Goal: Find specific page/section: Find specific page/section

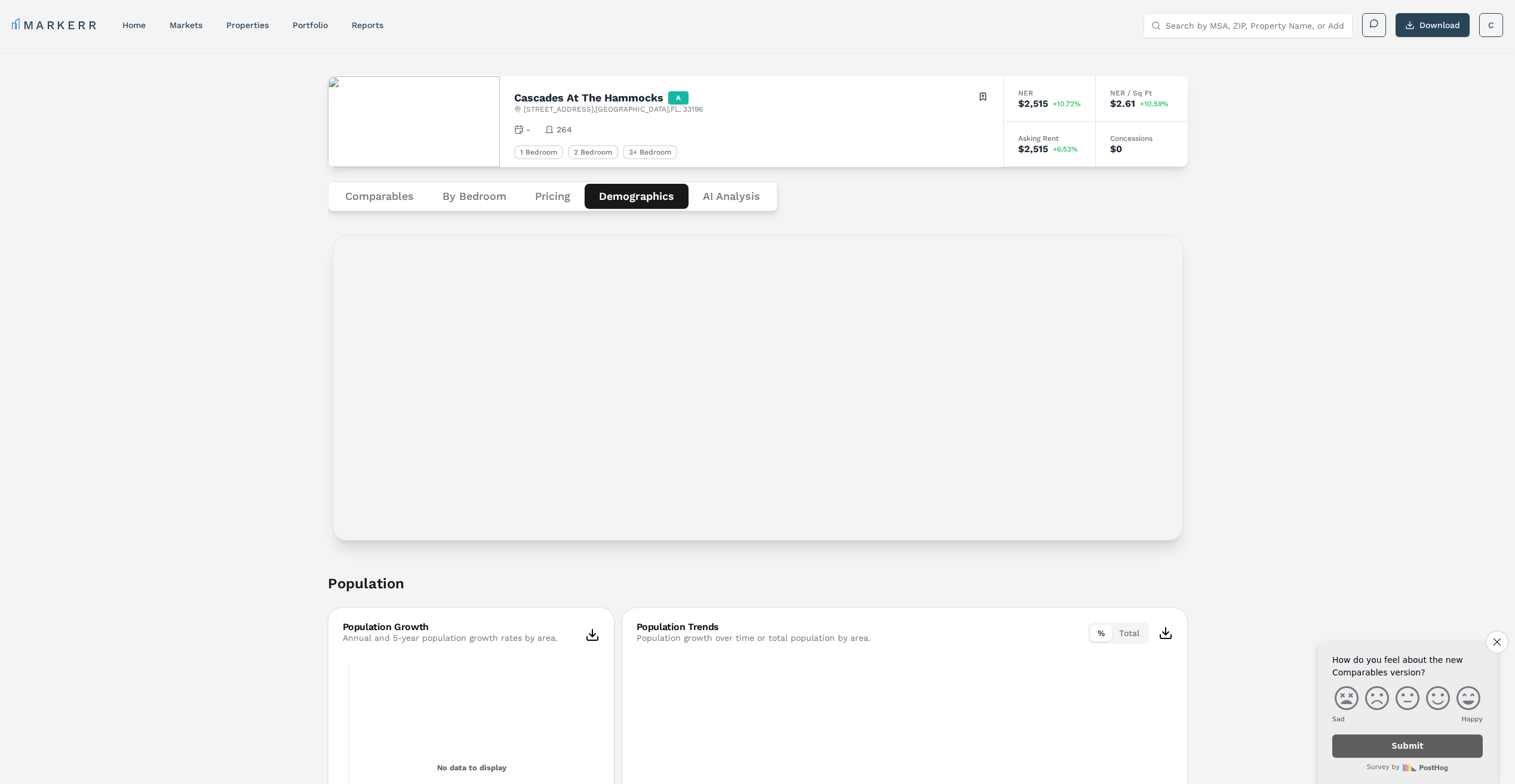
click at [1230, 29] on input "Search by MSA, ZIP, Property Name, or Address" at bounding box center [1255, 26] width 180 height 24
type input "serenity at lark"
click at [1230, 79] on div "[STREET_ADDRESS]" at bounding box center [1220, 80] width 134 height 12
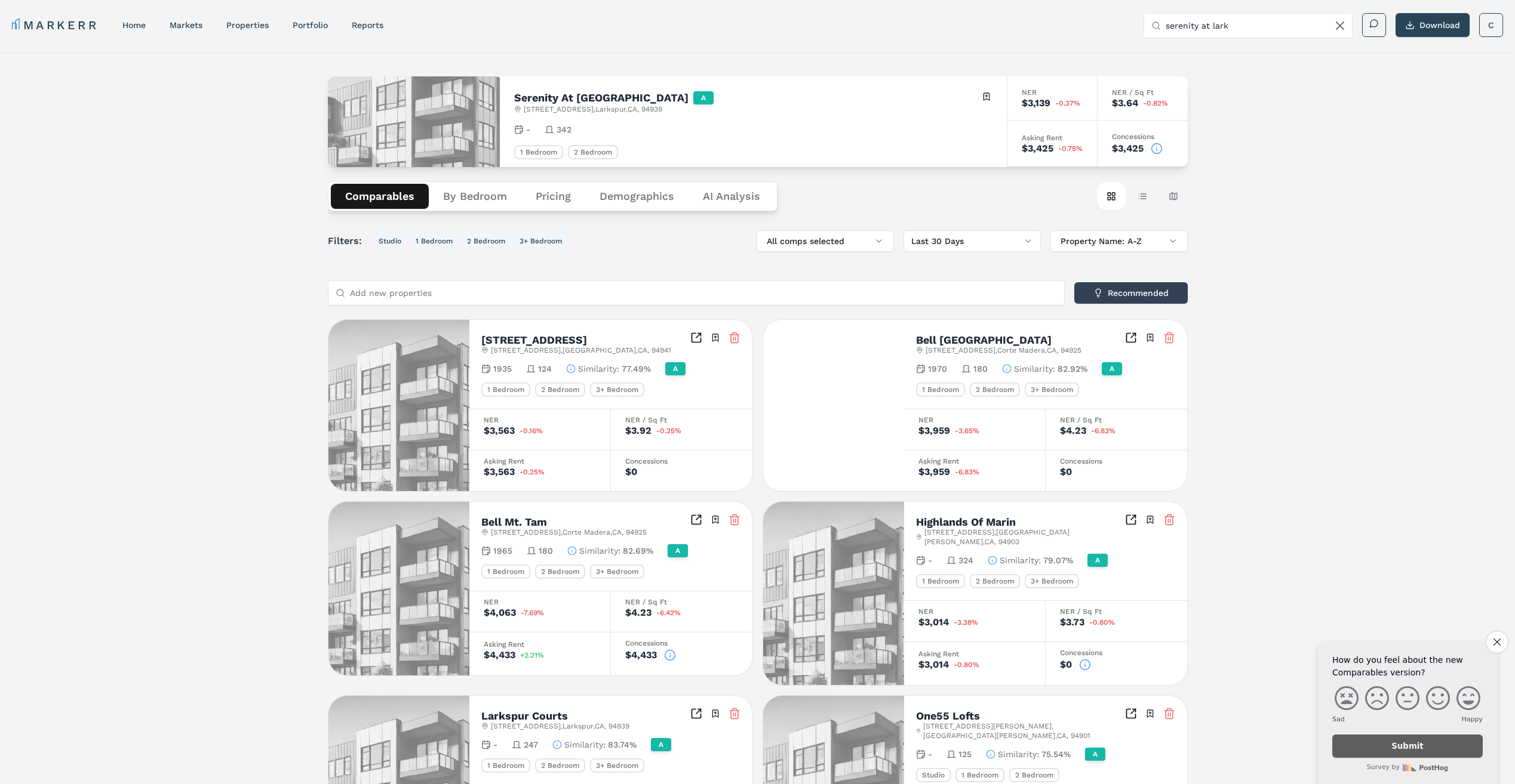
click at [623, 121] on div "Serenity At [GEOGRAPHIC_DATA] A [STREET_ADDRESS] Toggle portfolio menu - 342 1 …" at bounding box center [753, 122] width 507 height 91
click at [568, 95] on h2 "Serenity At [GEOGRAPHIC_DATA]" at bounding box center [601, 98] width 175 height 11
drag, startPoint x: 568, startPoint y: 95, endPoint x: 544, endPoint y: 125, distance: 38.4
click at [544, 125] on icon at bounding box center [549, 130] width 10 height 10
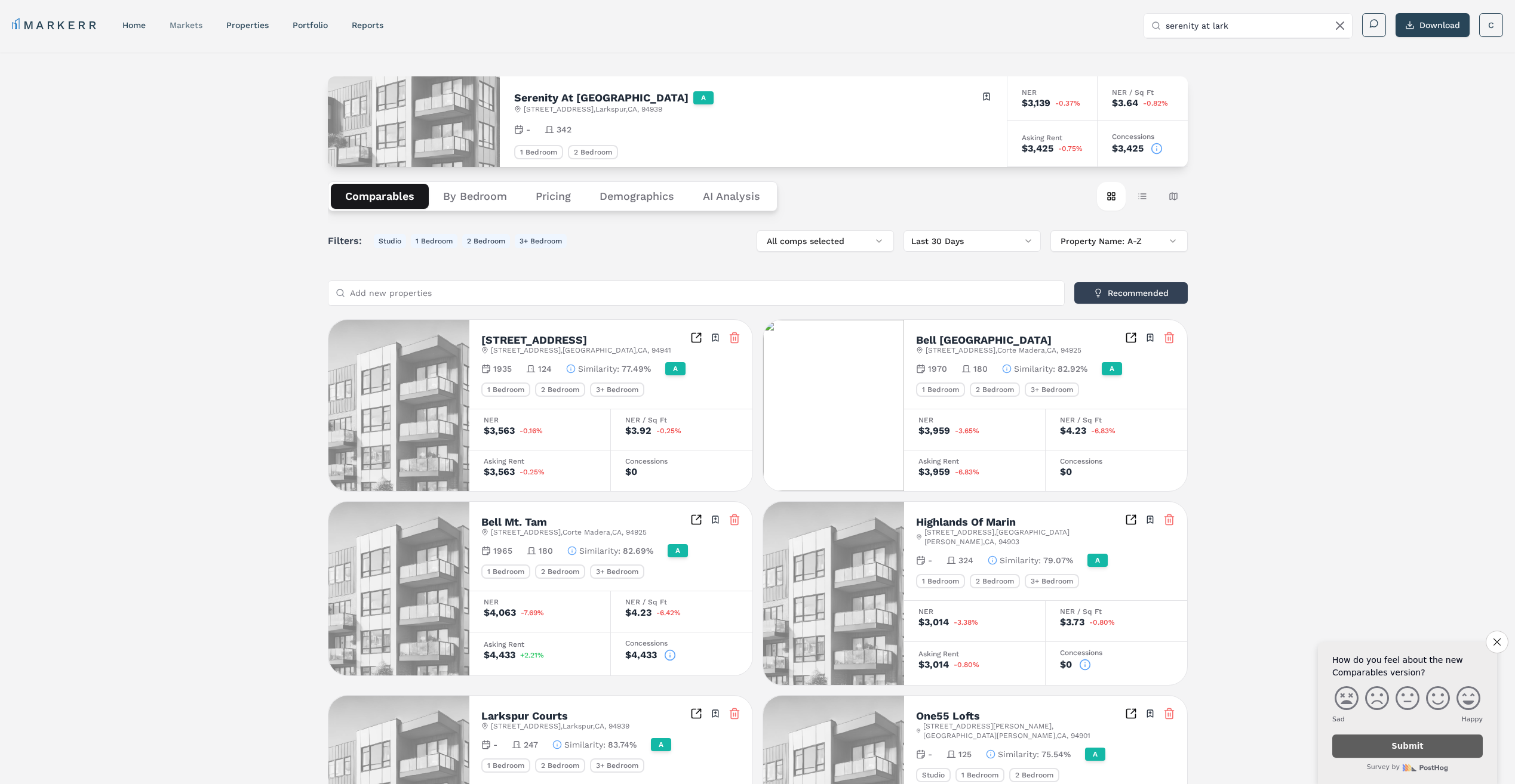
click at [184, 20] on div "markets" at bounding box center [186, 25] width 33 height 12
click at [200, 25] on link "markets" at bounding box center [186, 26] width 33 height 10
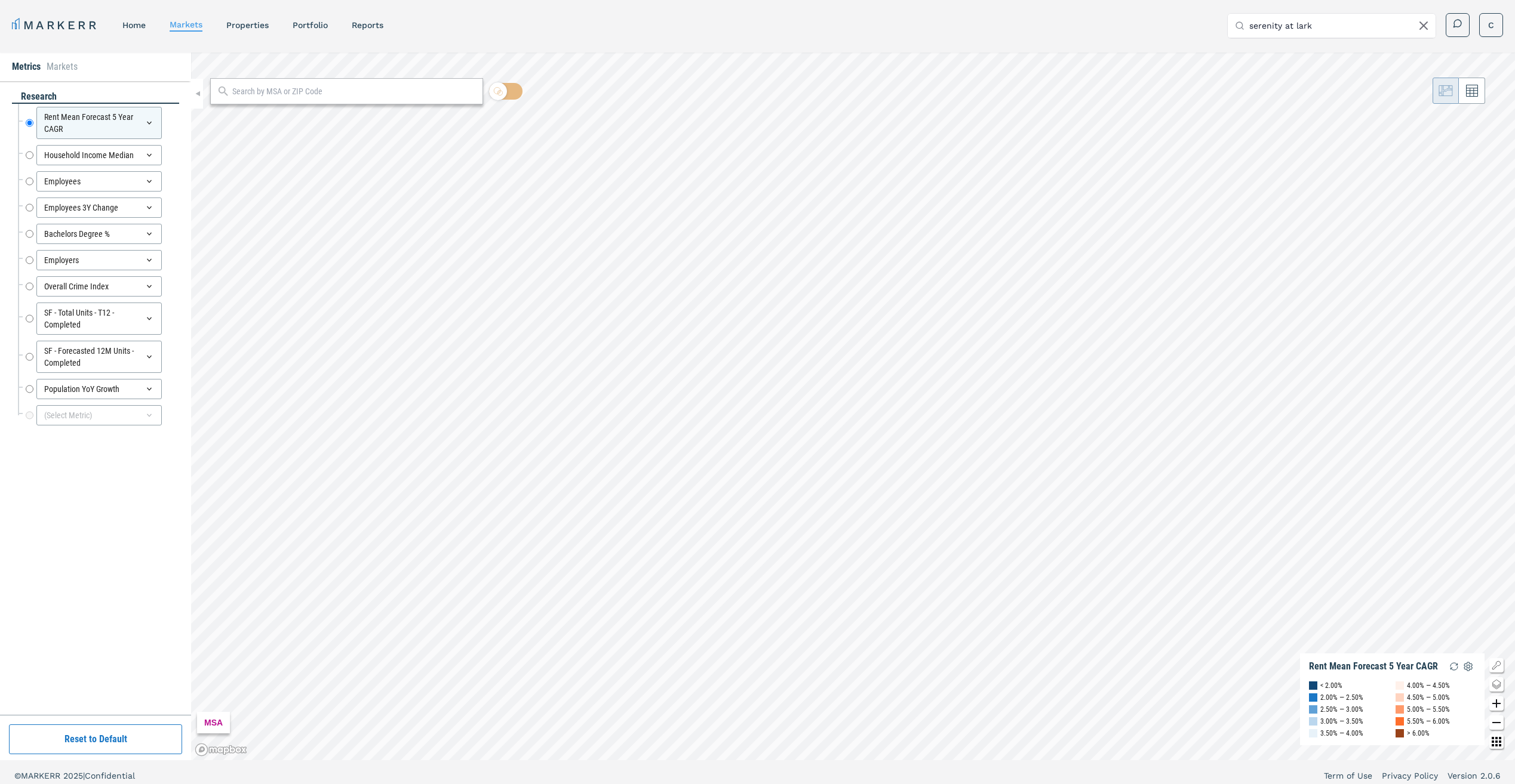
click at [327, 98] on input "text" at bounding box center [354, 91] width 244 height 12
type input "serenity at [GEOGRAPHIC_DATA]"
click at [477, 92] on div "serenity at [GEOGRAPHIC_DATA]" at bounding box center [347, 92] width 273 height 26
click at [470, 92] on icon at bounding box center [469, 91] width 7 height 7
